Goal: Task Accomplishment & Management: Complete application form

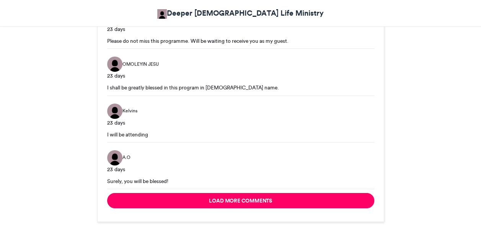
scroll to position [1289, 0]
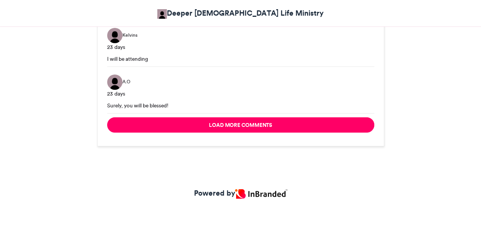
click at [218, 188] on link "Powered by" at bounding box center [240, 193] width 93 height 11
click at [270, 191] on img at bounding box center [261, 194] width 52 height 10
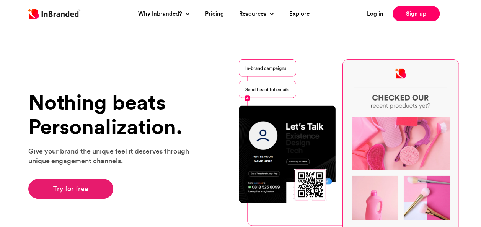
click at [76, 189] on link "Try for free" at bounding box center [70, 189] width 85 height 20
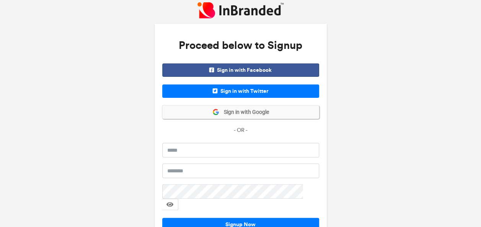
click at [240, 115] on span "Sign in with Google" at bounding box center [244, 113] width 50 height 8
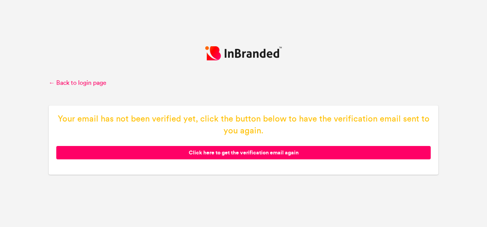
click at [233, 151] on span "Click here to get the verification email again" at bounding box center [243, 152] width 374 height 13
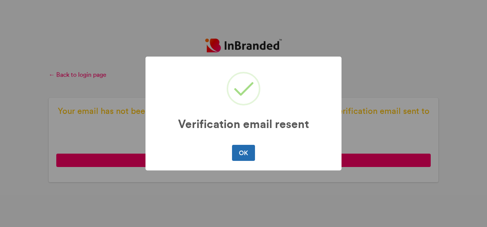
click at [241, 151] on button "OK" at bounding box center [243, 153] width 23 height 16
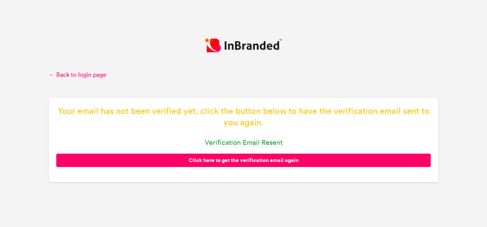
click at [236, 145] on p "Verification email resent" at bounding box center [243, 143] width 374 height 10
click at [73, 77] on link "← Back to login page" at bounding box center [243, 75] width 389 height 8
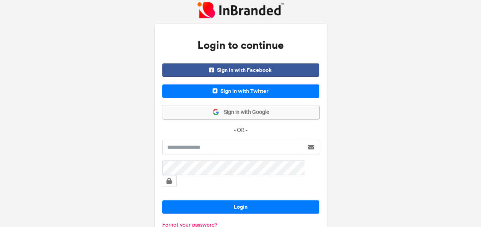
click at [258, 106] on button "Sign in with Google" at bounding box center [240, 112] width 157 height 13
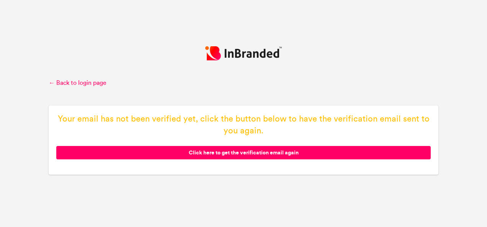
click at [263, 149] on span "Click here to get the verification email again" at bounding box center [243, 152] width 374 height 13
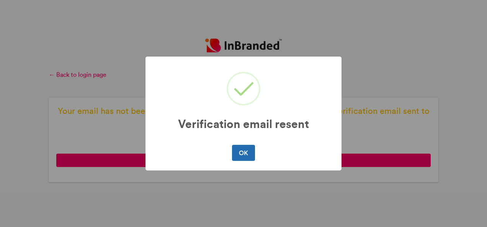
click at [240, 153] on button "OK" at bounding box center [243, 153] width 23 height 16
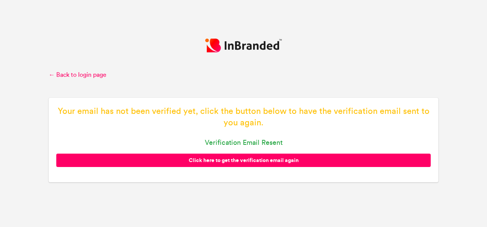
click at [243, 160] on span "Click here to get the verification email again" at bounding box center [243, 160] width 374 height 13
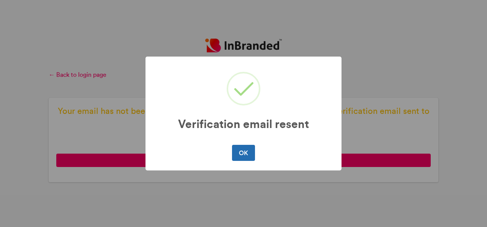
click at [243, 155] on button "OK" at bounding box center [243, 153] width 23 height 16
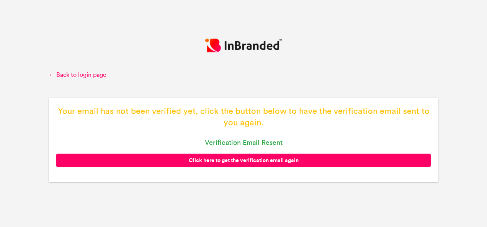
click at [250, 142] on p "Verification email resent" at bounding box center [243, 143] width 374 height 10
click at [253, 105] on div "Your email has not been verified yet, click the button below to have the verifi…" at bounding box center [243, 140] width 389 height 85
drag, startPoint x: 253, startPoint y: 105, endPoint x: 201, endPoint y: 83, distance: 56.4
click at [201, 83] on div "← Back to login page Your email has not been verified yet, click the button bel…" at bounding box center [243, 114] width 389 height 150
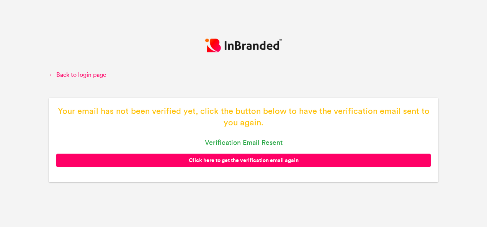
click at [98, 152] on div "Your email has not been verified yet, click the button below to have the verifi…" at bounding box center [243, 140] width 389 height 85
click at [54, 73] on link "← Back to login page" at bounding box center [243, 75] width 389 height 8
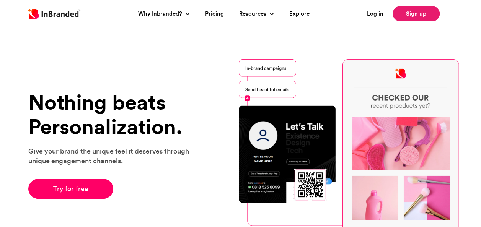
click at [420, 12] on link "Sign up" at bounding box center [415, 13] width 47 height 15
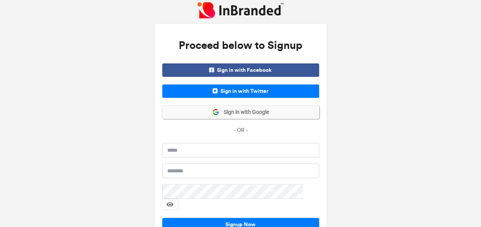
click at [233, 112] on span "Sign in with Google" at bounding box center [244, 113] width 50 height 8
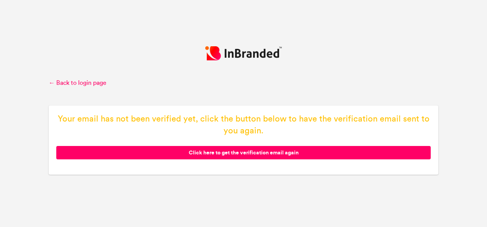
click at [264, 152] on span "Click here to get the verification email again" at bounding box center [243, 152] width 374 height 13
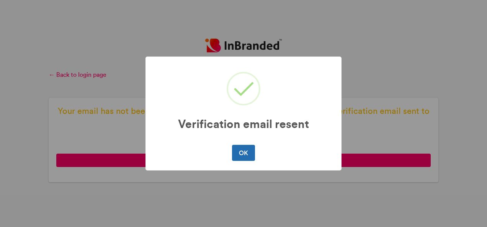
click at [232, 155] on button "OK" at bounding box center [243, 153] width 23 height 16
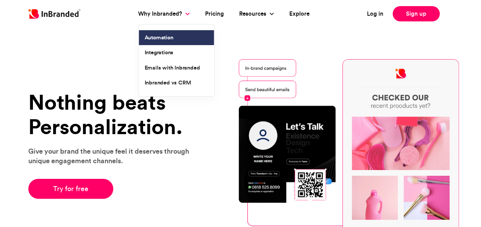
click at [170, 43] on link "Automation" at bounding box center [176, 37] width 75 height 15
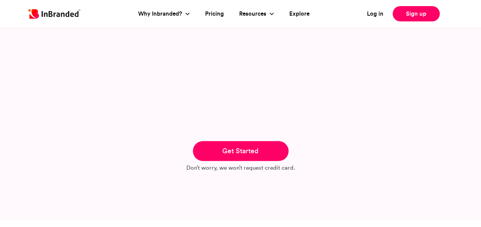
scroll to position [268, 0]
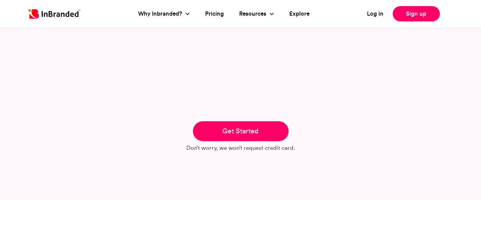
click at [234, 128] on link "Get Started" at bounding box center [241, 131] width 96 height 20
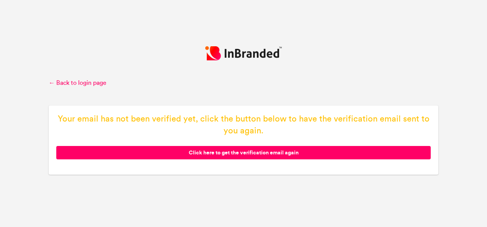
click at [238, 153] on span "Click here to get the verification email again" at bounding box center [243, 152] width 374 height 13
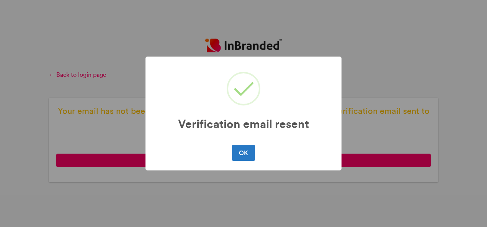
click at [238, 153] on button "OK" at bounding box center [243, 153] width 23 height 16
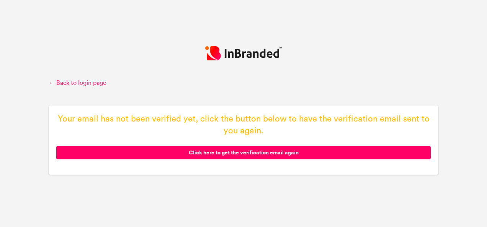
click at [85, 81] on link "← Back to login page" at bounding box center [243, 83] width 389 height 8
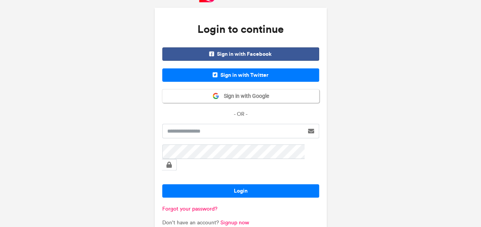
scroll to position [23, 0]
